Goal: Complete application form

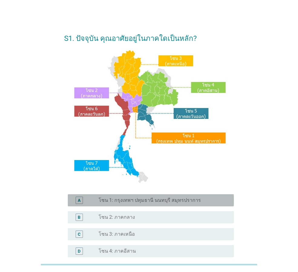
click at [162, 202] on label "โซน 1: กรุงเทพฯ ปทุมธานี นนทบุรี สมุทรปราการ" at bounding box center [150, 200] width 102 height 6
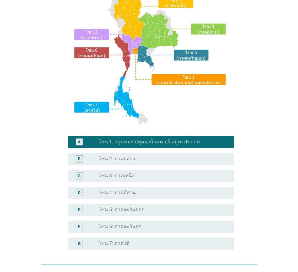
scroll to position [114, 0]
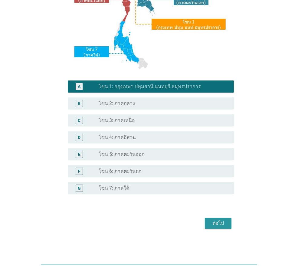
click at [217, 223] on div "ต่อไป" at bounding box center [218, 223] width 17 height 7
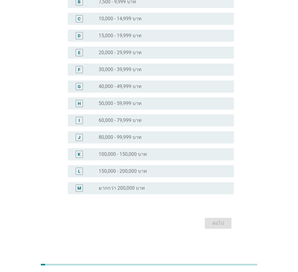
scroll to position [0, 0]
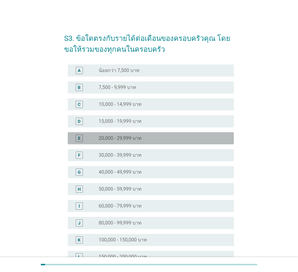
click at [147, 137] on div "radio_button_unchecked 20,000 - 29,999 บาท" at bounding box center [162, 138] width 126 height 6
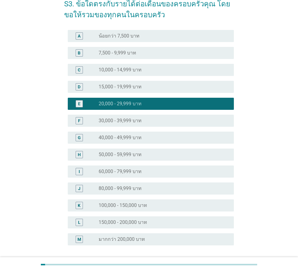
scroll to position [86, 0]
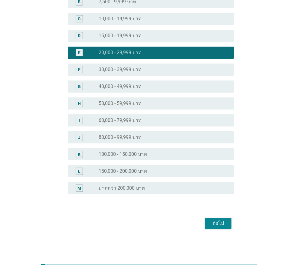
click at [135, 66] on div "radio_button_unchecked 30,000 - 39,999 บาท" at bounding box center [164, 69] width 130 height 7
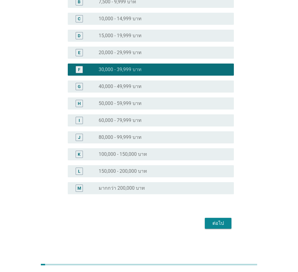
click at [217, 221] on div "ต่อไป" at bounding box center [218, 223] width 17 height 7
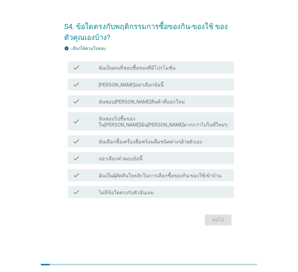
scroll to position [0, 0]
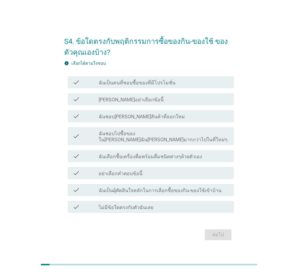
click at [112, 86] on label "ฉันเป็นคนที่ชอบซื้อของที่มีโปรโมชั่น" at bounding box center [137, 83] width 77 height 6
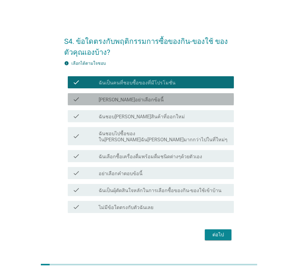
click at [103, 102] on label "[PERSON_NAME]อย่าเลือกข้อนี้" at bounding box center [131, 100] width 65 height 6
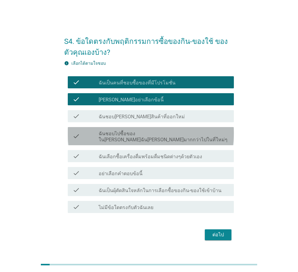
click at [129, 137] on label "ฉันชอบไปซื้อของใน[PERSON_NAME]ฉัน[PERSON_NAME]มากกว่าไปในที่ใหม่ๆ" at bounding box center [164, 137] width 130 height 12
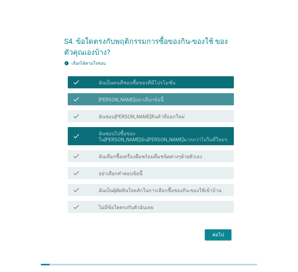
click at [100, 103] on label "[PERSON_NAME]อย่าเลือกข้อนี้" at bounding box center [131, 100] width 65 height 6
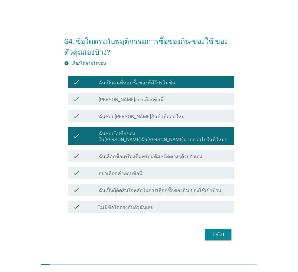
click at [221, 231] on div "ต่อไป" at bounding box center [218, 234] width 17 height 7
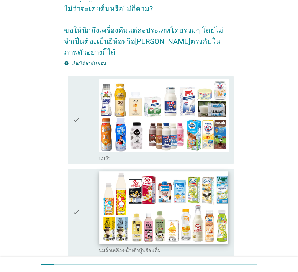
scroll to position [30, 0]
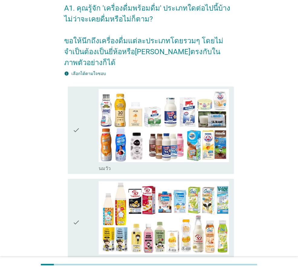
click at [81, 121] on div "check" at bounding box center [86, 130] width 26 height 83
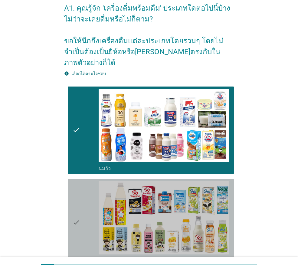
click at [80, 209] on icon "check" at bounding box center [76, 222] width 7 height 83
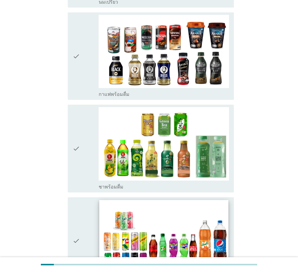
scroll to position [515, 0]
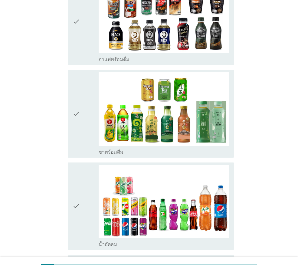
click at [73, 97] on icon "check" at bounding box center [76, 113] width 7 height 83
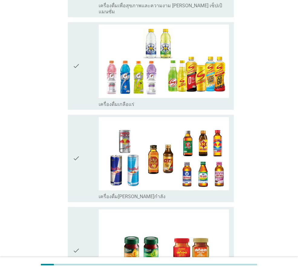
scroll to position [1210, 0]
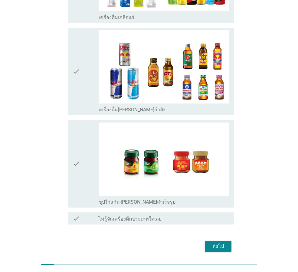
click at [221, 243] on div "ต่อไป" at bounding box center [218, 246] width 17 height 7
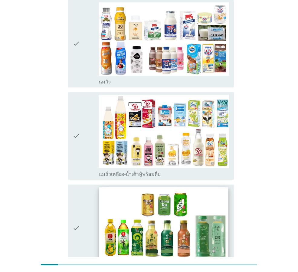
scroll to position [29, 0]
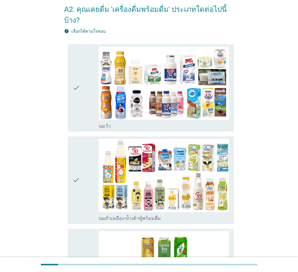
click at [85, 79] on div "check" at bounding box center [86, 88] width 26 height 83
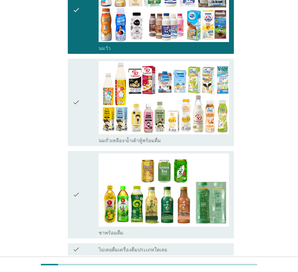
scroll to position [150, 0]
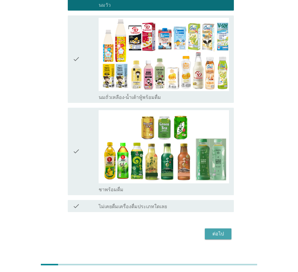
click at [221, 230] on div "ต่อไป" at bounding box center [218, 233] width 17 height 7
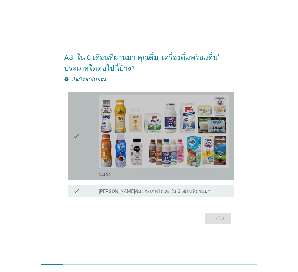
click at [94, 134] on div "check" at bounding box center [86, 136] width 26 height 83
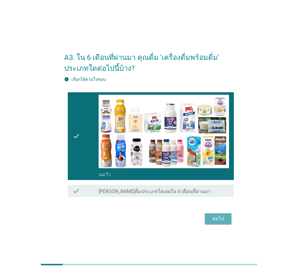
click at [212, 218] on div "ต่อไป" at bounding box center [218, 218] width 17 height 7
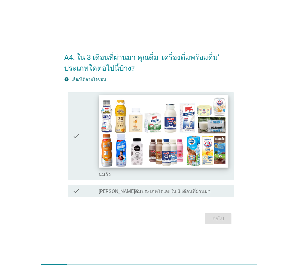
click at [104, 135] on img at bounding box center [163, 131] width 129 height 73
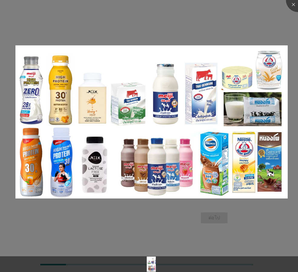
click at [233, 238] on div at bounding box center [149, 136] width 298 height 272
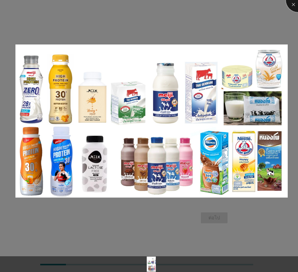
click at [292, 7] on div at bounding box center [298, 0] width 24 height 24
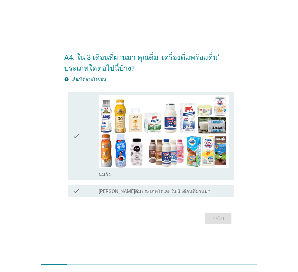
click at [93, 174] on div "check" at bounding box center [86, 136] width 26 height 83
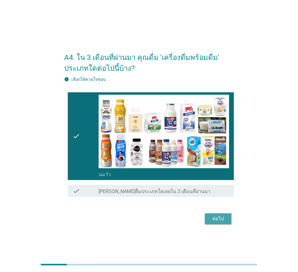
click at [219, 220] on div "ต่อไป" at bounding box center [218, 218] width 17 height 7
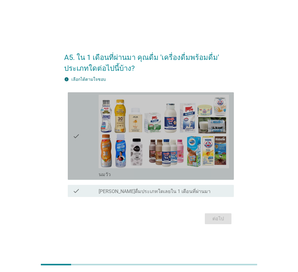
click at [84, 177] on div "check" at bounding box center [86, 136] width 26 height 83
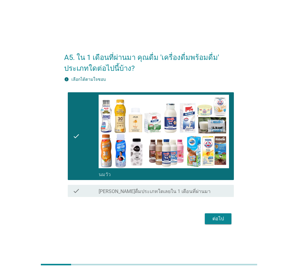
click at [220, 222] on div "ต่อไป" at bounding box center [218, 218] width 17 height 7
